Goal: Information Seeking & Learning: Learn about a topic

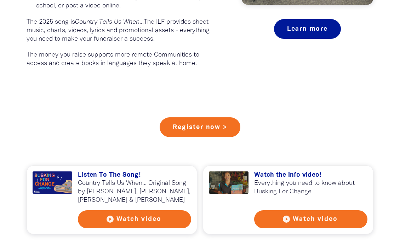
scroll to position [566, 0]
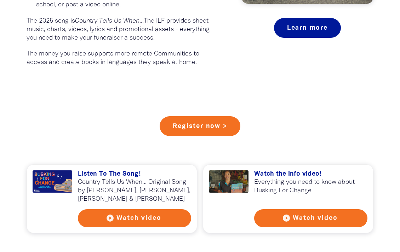
click at [142, 221] on button "play_circle_filled Watch video" at bounding box center [134, 219] width 113 height 18
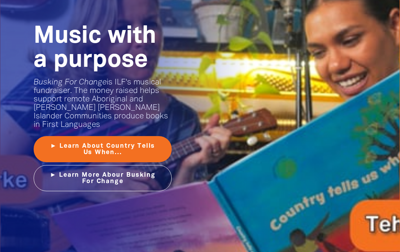
scroll to position [906, 0]
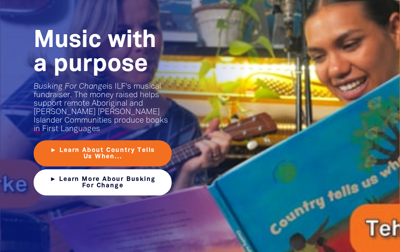
click at [131, 174] on link "► Learn More Abour Busking For Change" at bounding box center [103, 183] width 138 height 26
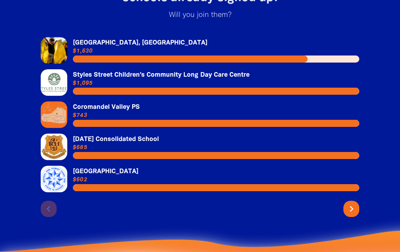
scroll to position [1557, 0]
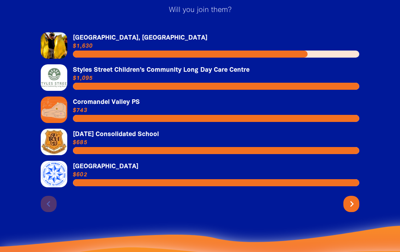
click at [351, 199] on icon "chevron_right" at bounding box center [351, 204] width 11 height 11
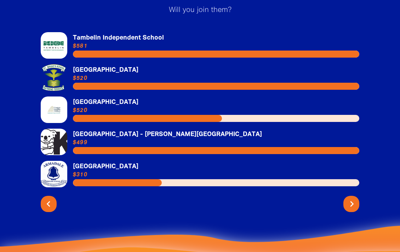
click at [351, 199] on icon "chevron_right" at bounding box center [351, 204] width 11 height 11
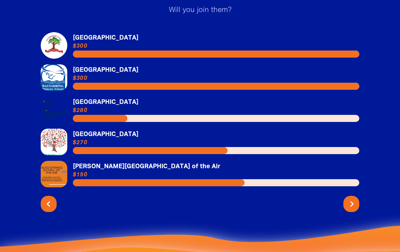
click at [351, 199] on icon "chevron_right" at bounding box center [351, 204] width 11 height 11
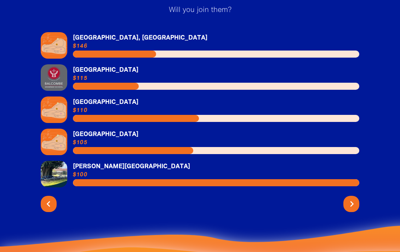
click at [351, 199] on icon "chevron_right" at bounding box center [351, 204] width 11 height 11
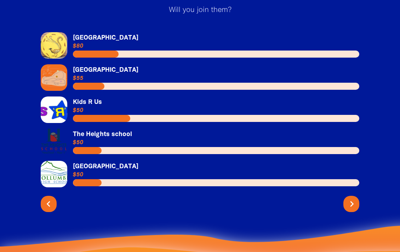
click at [351, 199] on icon "chevron_right" at bounding box center [351, 204] width 11 height 11
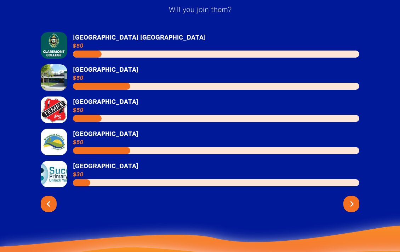
click at [351, 199] on icon "chevron_right" at bounding box center [351, 204] width 11 height 11
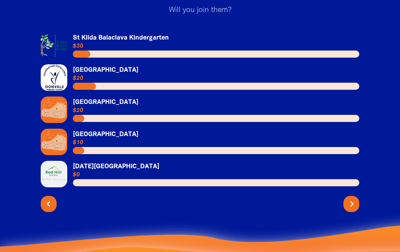
click at [351, 199] on icon "chevron_right" at bounding box center [351, 204] width 11 height 11
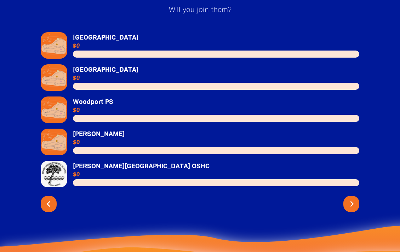
click at [350, 200] on icon "chevron_right" at bounding box center [351, 204] width 11 height 11
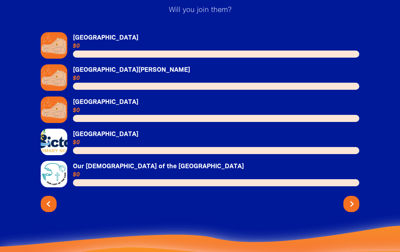
click at [350, 200] on icon "chevron_right" at bounding box center [351, 204] width 11 height 11
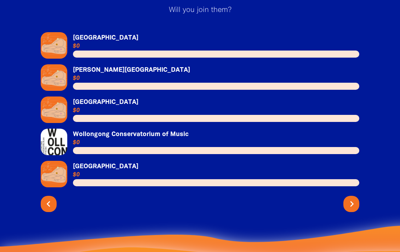
click at [350, 199] on icon "chevron_right" at bounding box center [351, 204] width 11 height 11
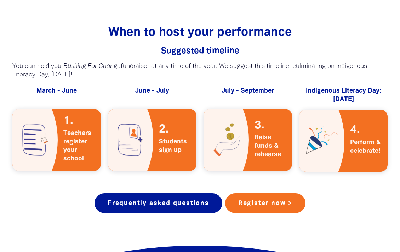
scroll to position [1232, 0]
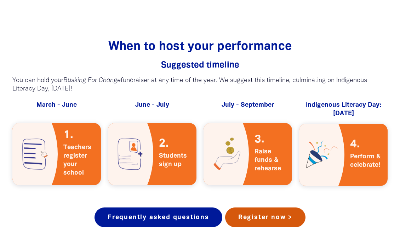
click at [267, 209] on link "Register now >" at bounding box center [265, 218] width 80 height 20
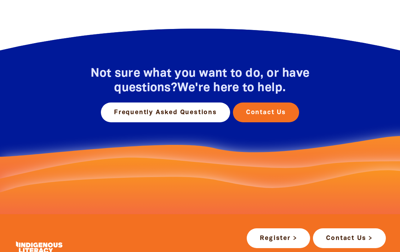
scroll to position [411, 0]
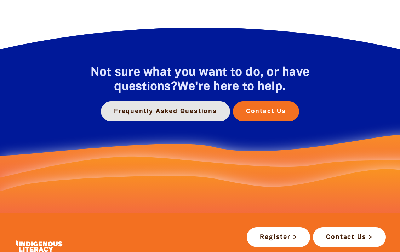
click at [142, 109] on link "Frequently Asked Questions" at bounding box center [165, 112] width 129 height 20
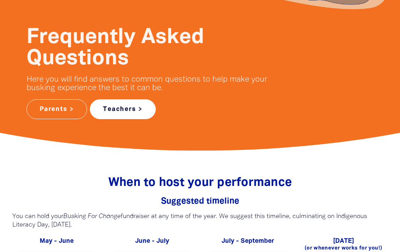
click at [127, 109] on link "Teachers >" at bounding box center [123, 109] width 66 height 20
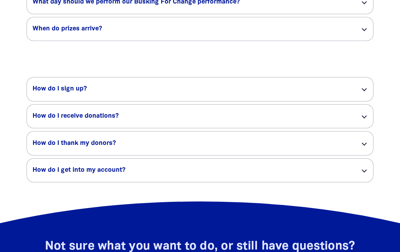
scroll to position [1358, 0]
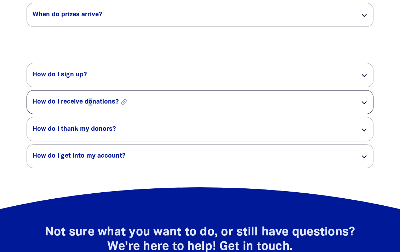
click at [90, 107] on h5 "How do I receive donations? link" at bounding box center [192, 102] width 318 height 8
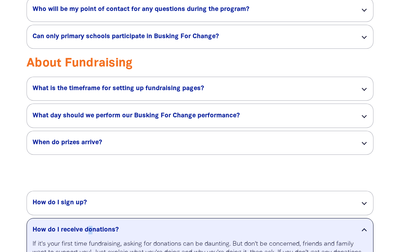
scroll to position [1216, 0]
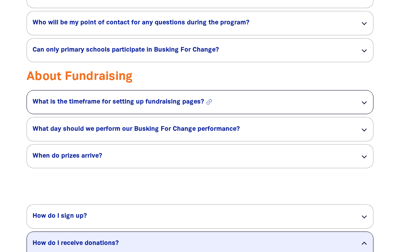
click at [187, 107] on h5 "What is the timeframe for setting up fundraising pages? link" at bounding box center [192, 102] width 318 height 8
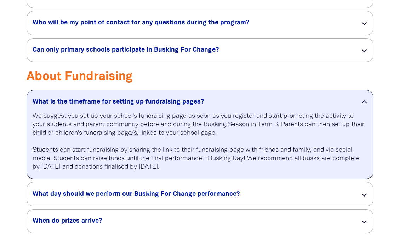
click at [149, 85] on h3 "About Fundraising" at bounding box center [200, 77] width 347 height 15
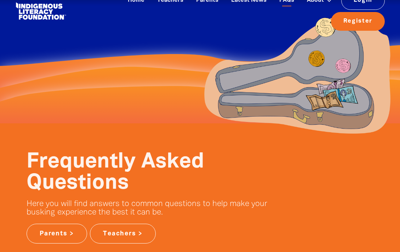
scroll to position [0, 0]
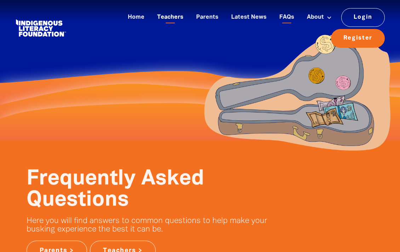
click at [171, 17] on link "Teachers" at bounding box center [170, 18] width 35 height 12
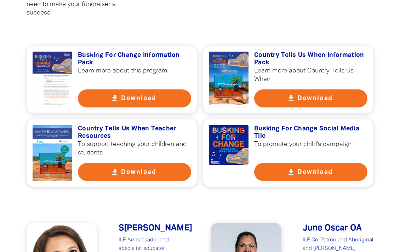
scroll to position [510, 0]
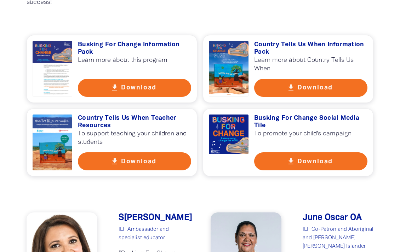
click at [146, 161] on button "get_app Download" at bounding box center [134, 162] width 113 height 18
click at [151, 96] on button "get_app Download" at bounding box center [134, 88] width 113 height 18
click at [380, 148] on div "get_app Busking For Change Information Pack Learn more about this program get_a…" at bounding box center [200, 109] width 368 height 149
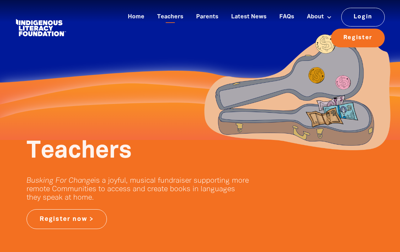
scroll to position [0, 0]
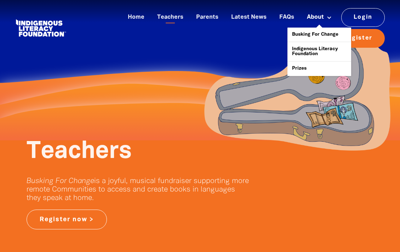
click at [317, 17] on link "About" at bounding box center [319, 18] width 33 height 12
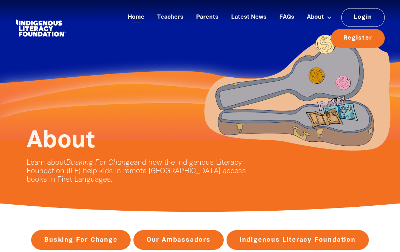
click at [137, 19] on link "Home" at bounding box center [136, 18] width 25 height 12
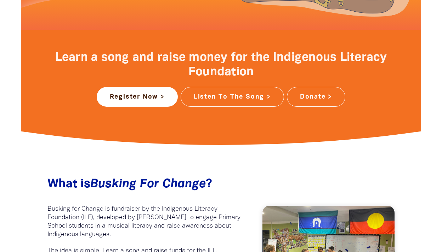
scroll to position [269, 0]
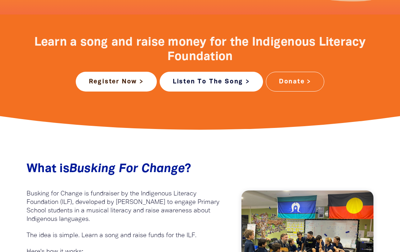
click at [220, 80] on link "Listen To The Song >" at bounding box center [211, 82] width 103 height 20
